Goal: Transaction & Acquisition: Purchase product/service

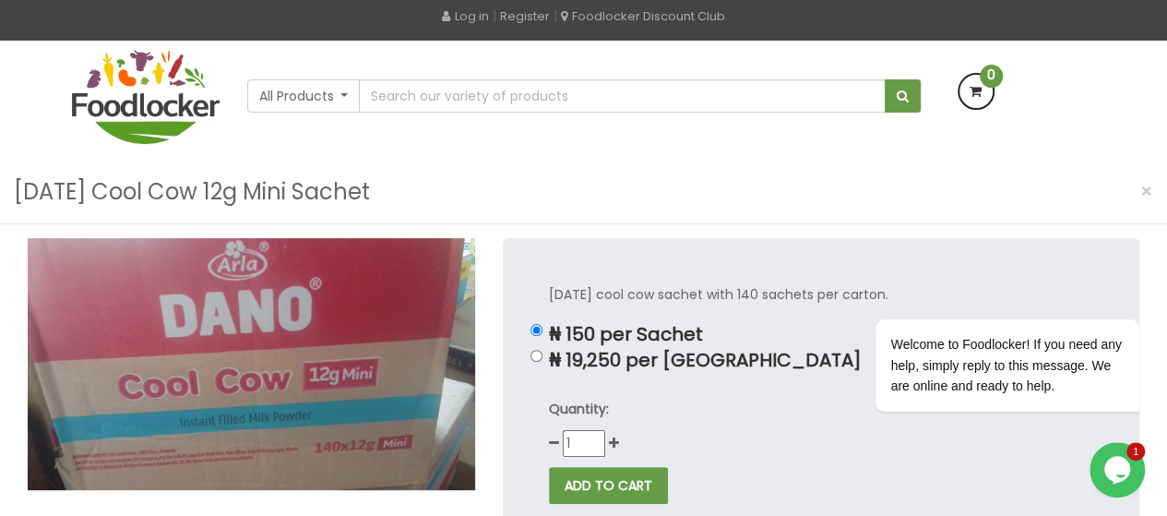
scroll to position [111, 0]
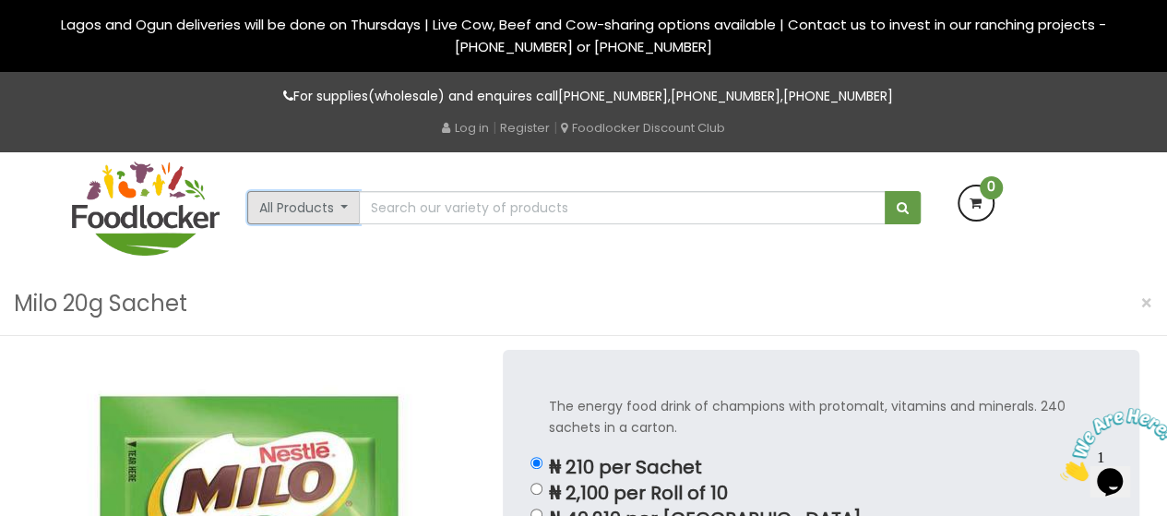
click at [325, 210] on button "All Products" at bounding box center [304, 207] width 114 height 33
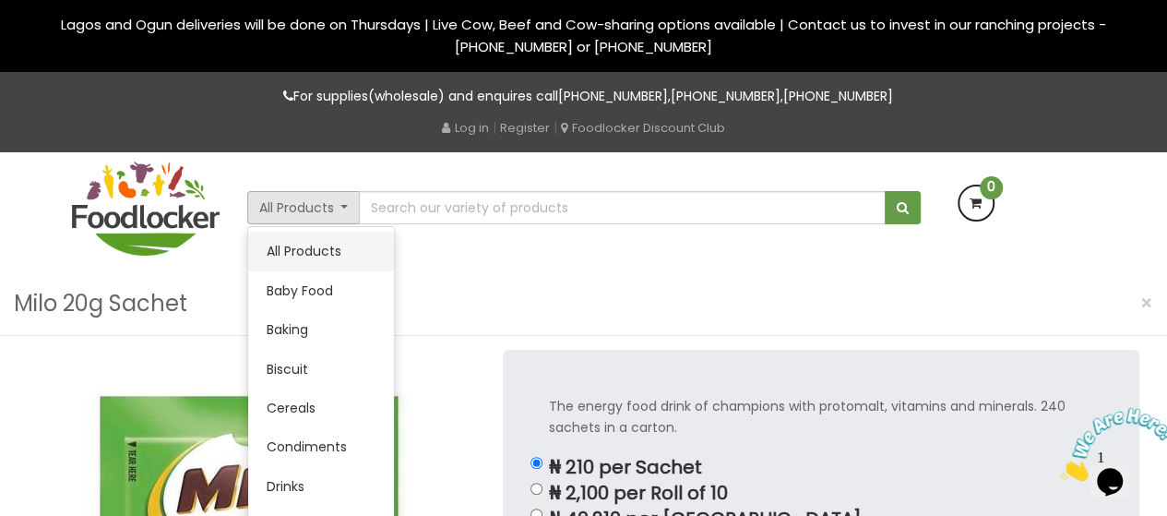
click at [339, 247] on link "All Products" at bounding box center [321, 251] width 146 height 39
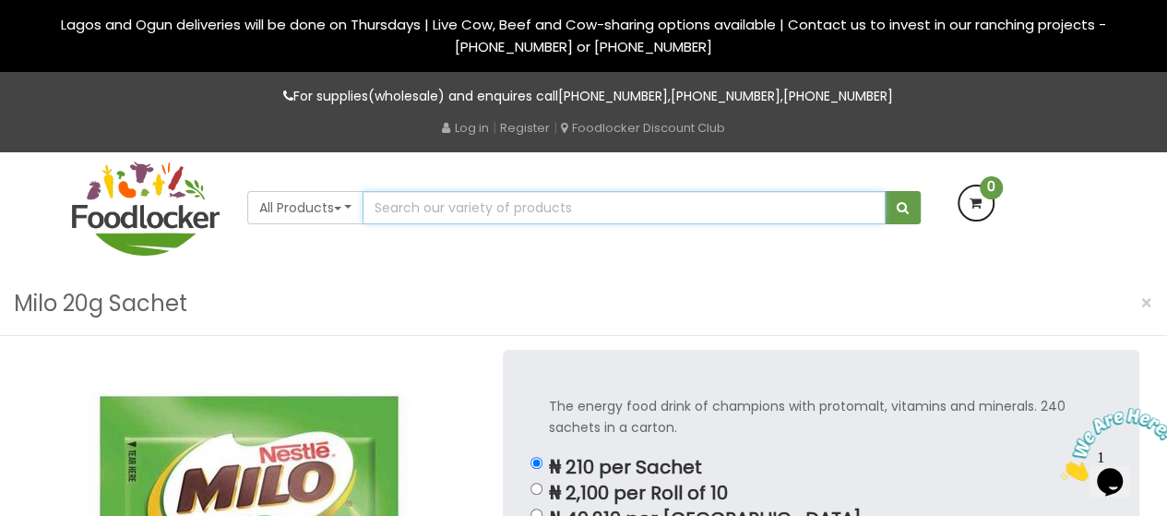
click at [467, 203] on input "text" at bounding box center [624, 207] width 522 height 33
type input "[DATE] milk"
click at [885, 191] on button "submit" at bounding box center [903, 207] width 36 height 33
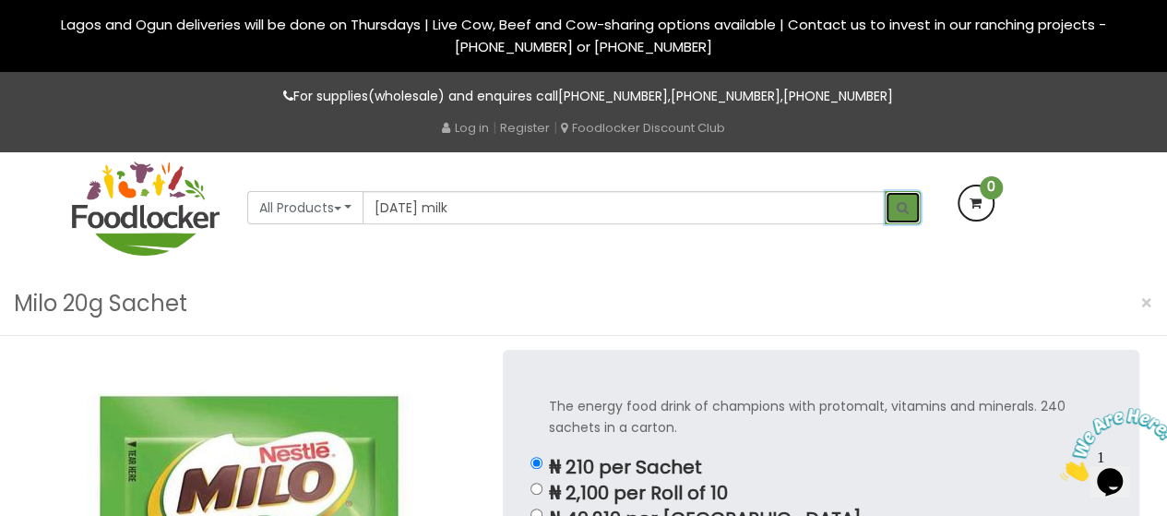
click at [897, 207] on span "submit" at bounding box center [903, 207] width 12 height 13
